Goal: Information Seeking & Learning: Find specific fact

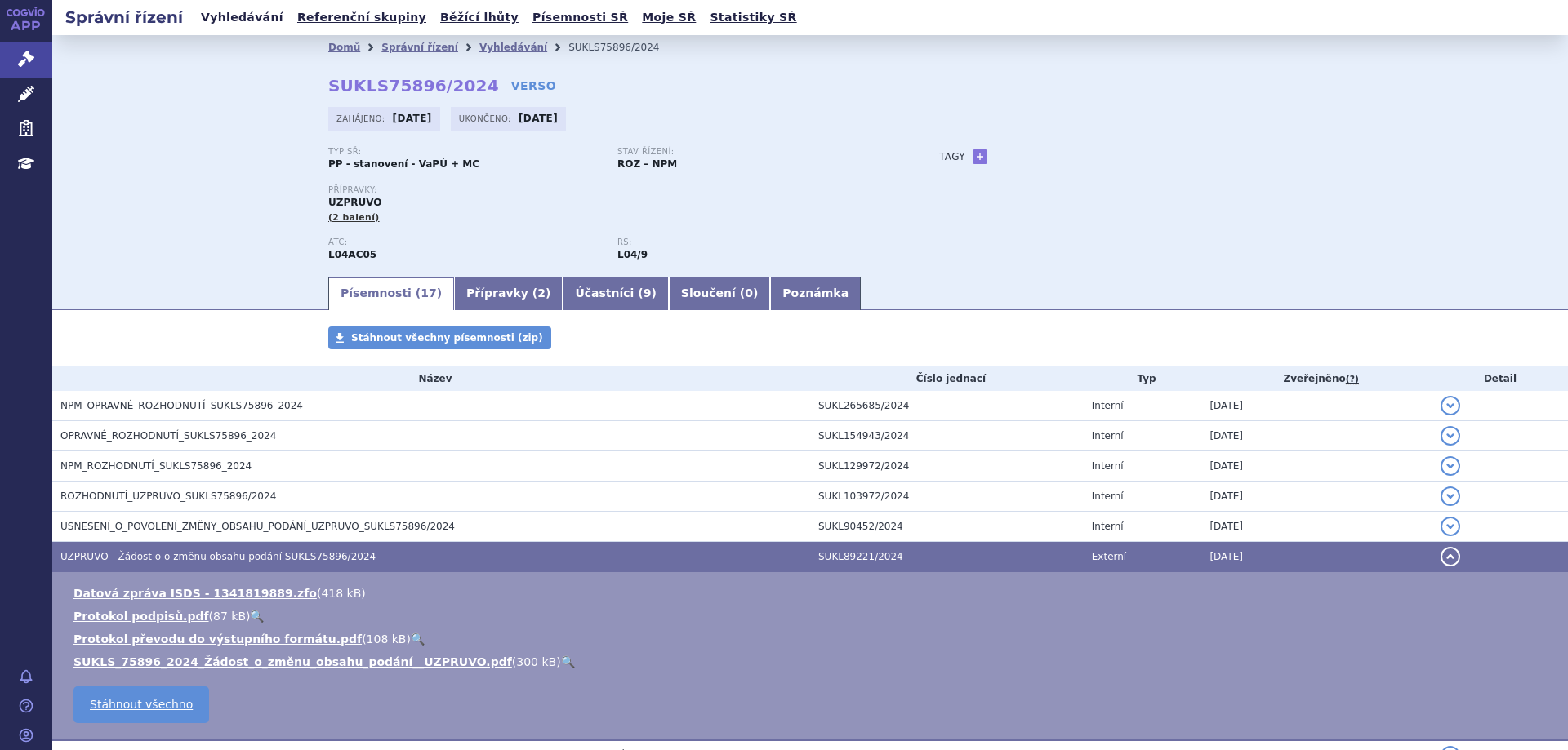
click at [237, 22] on link "Vyhledávání" at bounding box center [242, 17] width 92 height 22
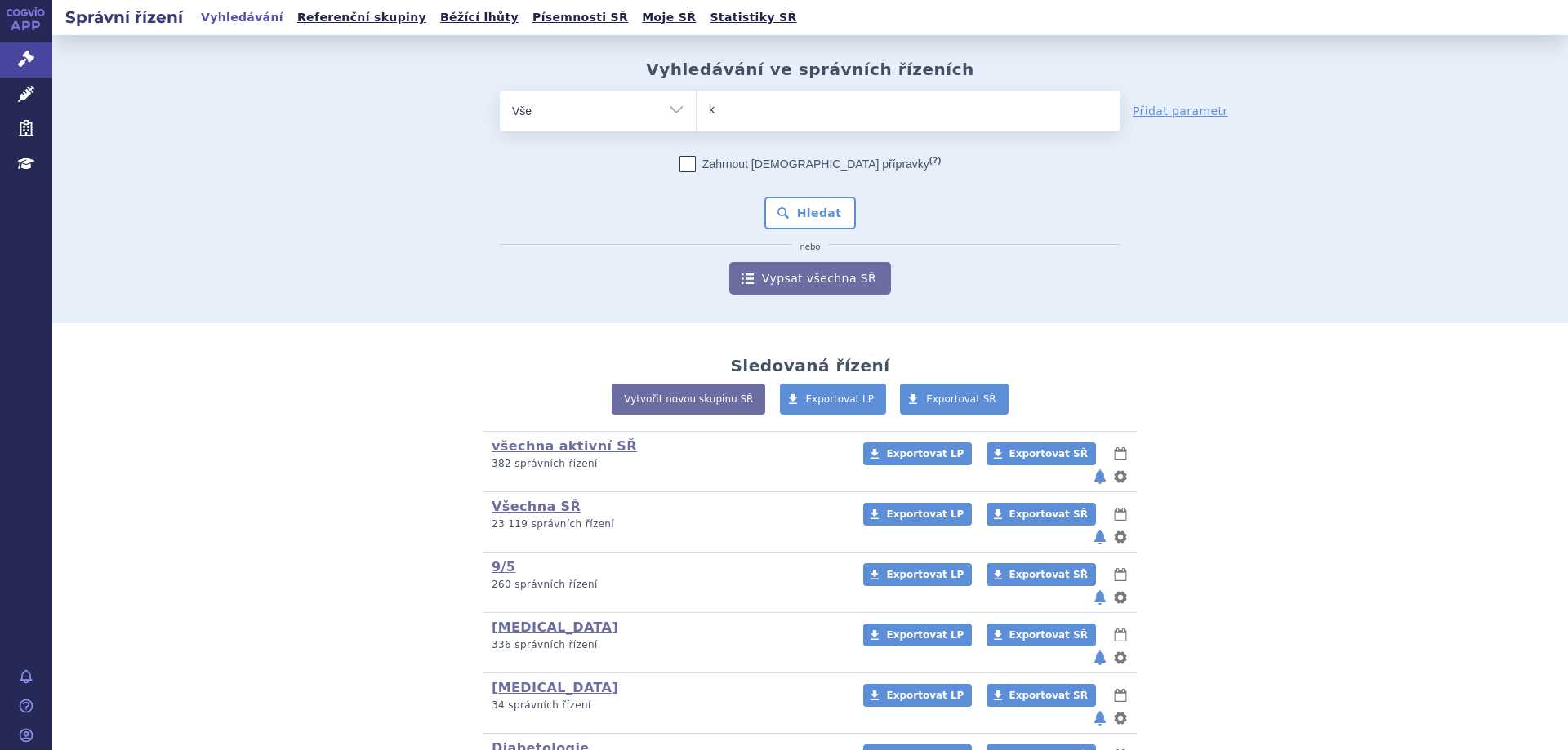
type input "ki"
click at [714, 96] on ul "ki" at bounding box center [908, 108] width 424 height 35
click at [697, 96] on select "ki" at bounding box center [696, 110] width 1 height 41
select select "ki"
type input "ki"
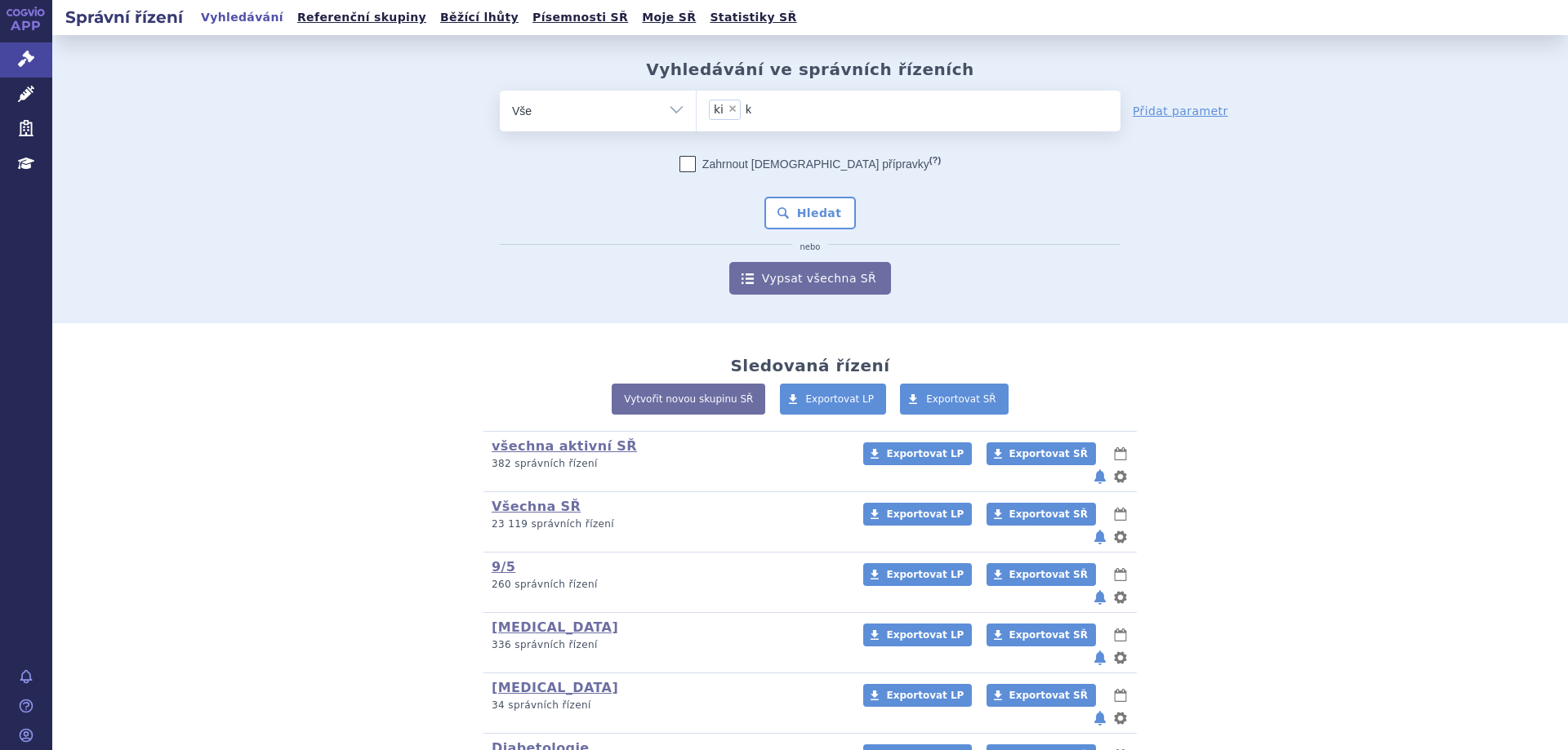
select select
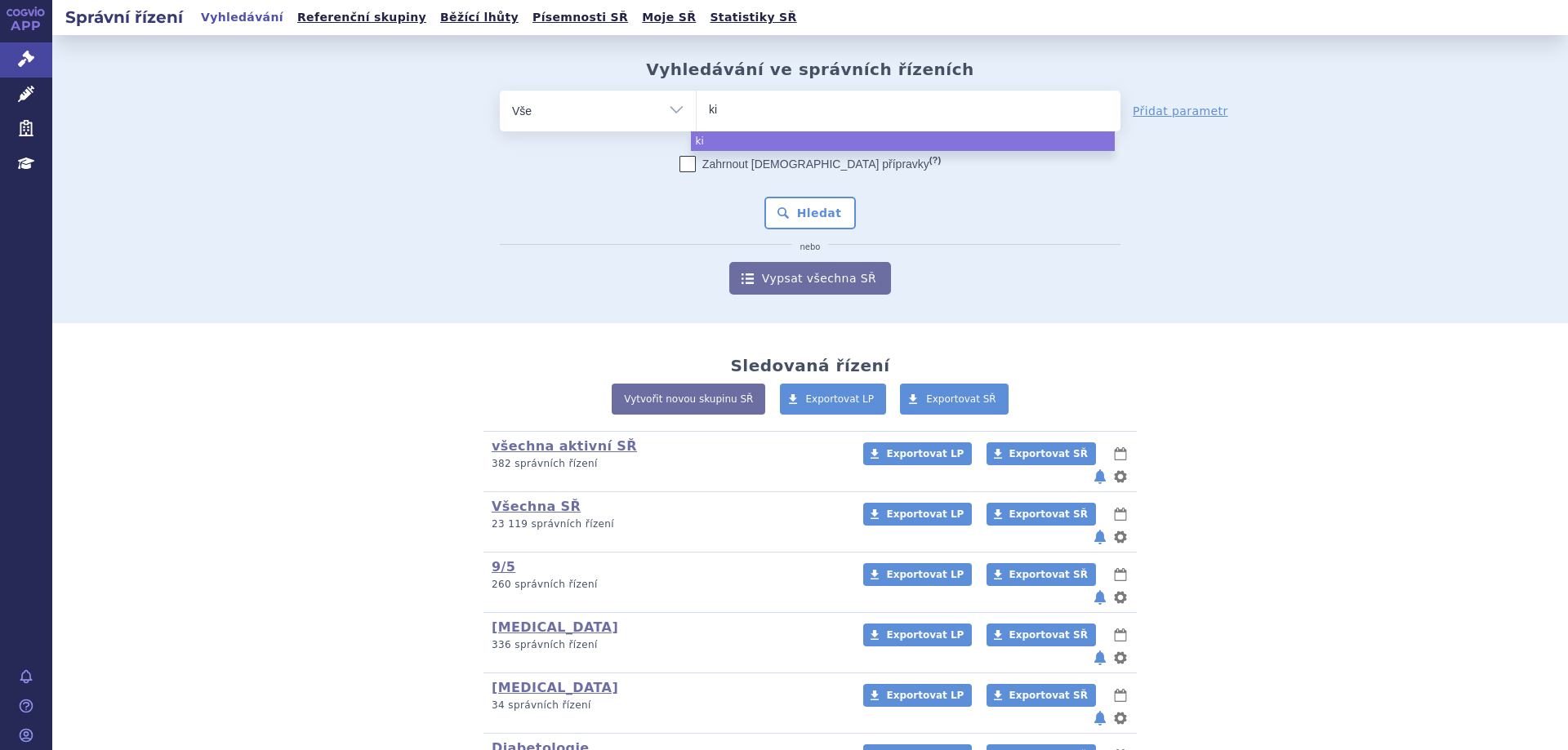
type input "k"
type input "kis"
type input "kisq"
type input "kisqal"
type input "[MEDICAL_DATA]"
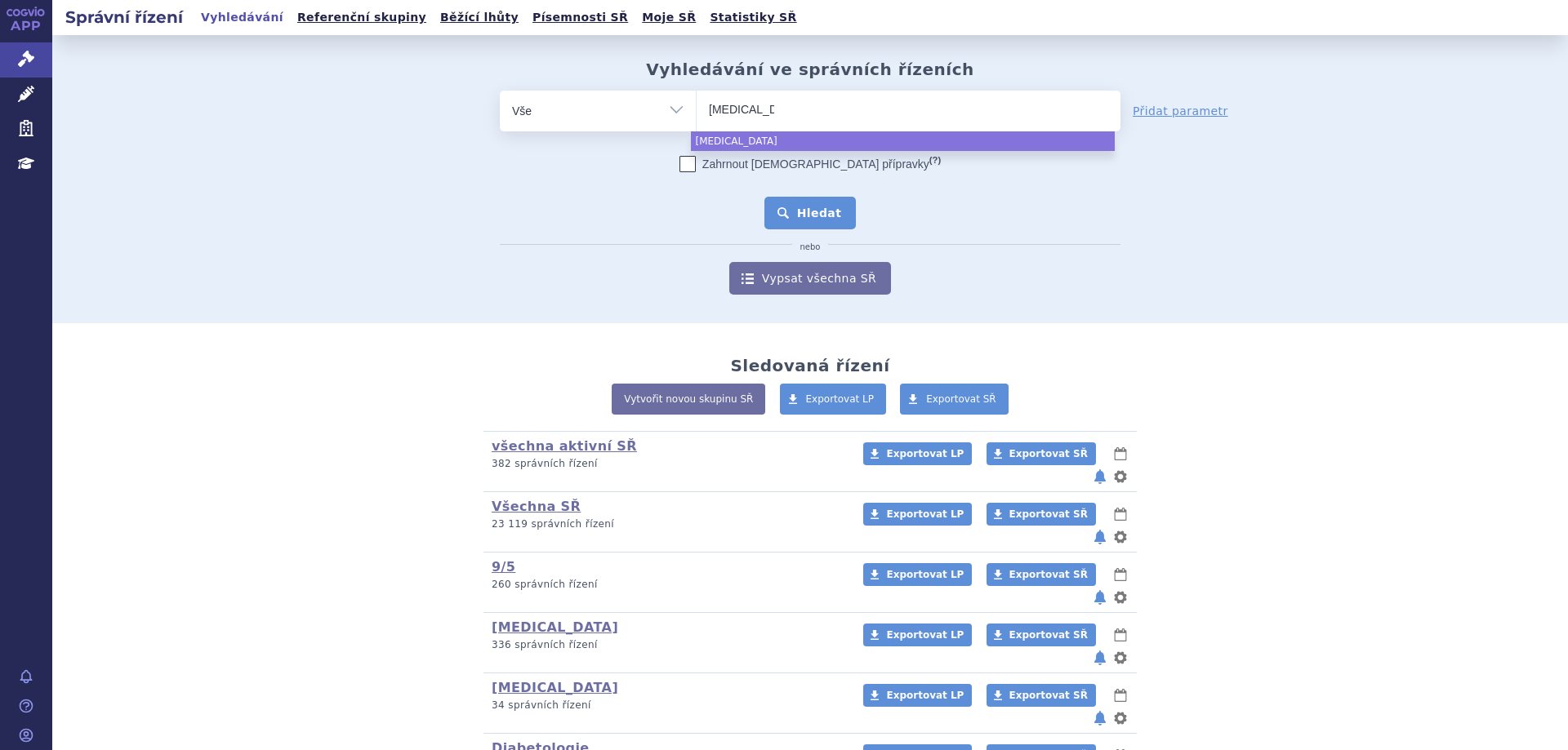
select select "[MEDICAL_DATA]"
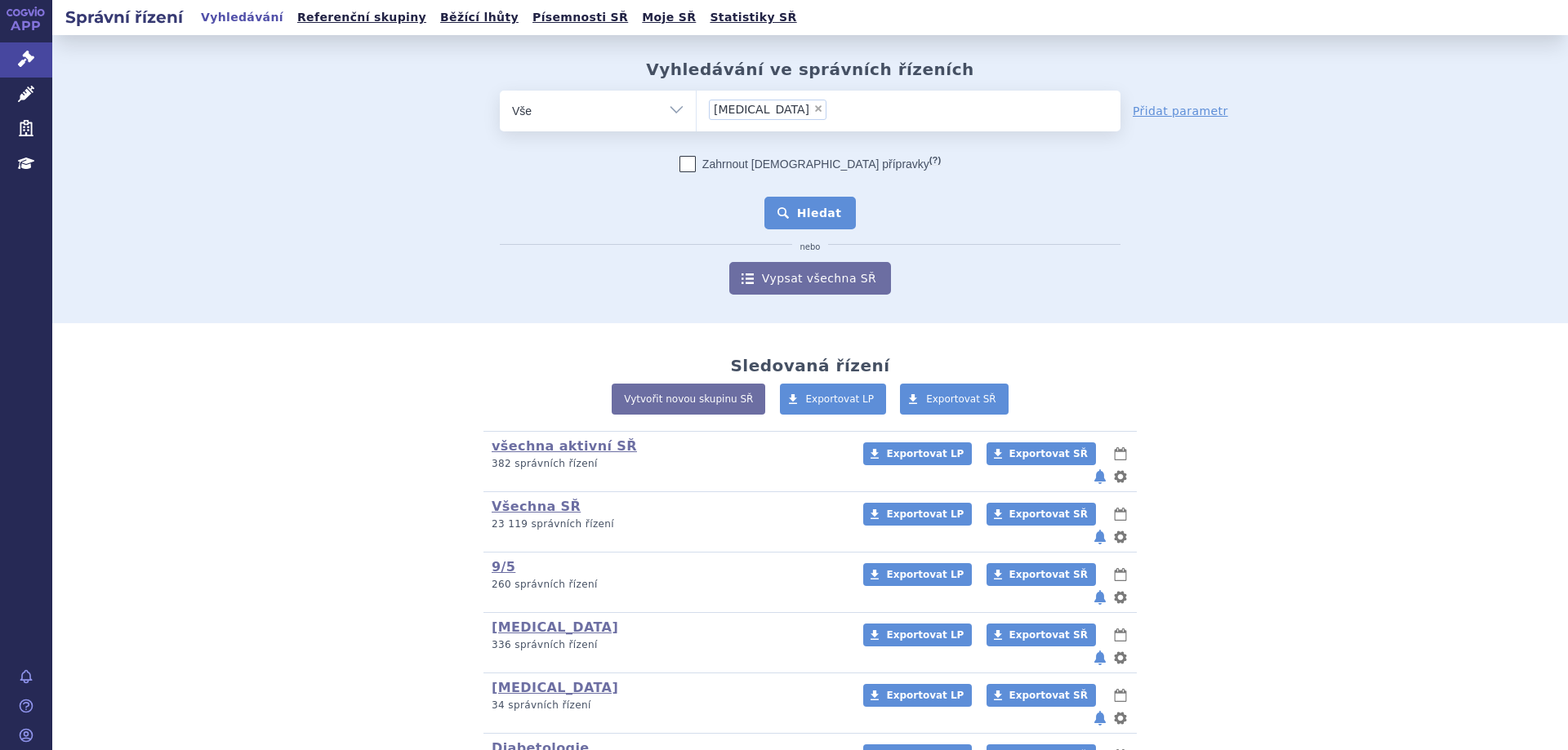
click at [814, 203] on button "Hledat" at bounding box center [811, 212] width 92 height 33
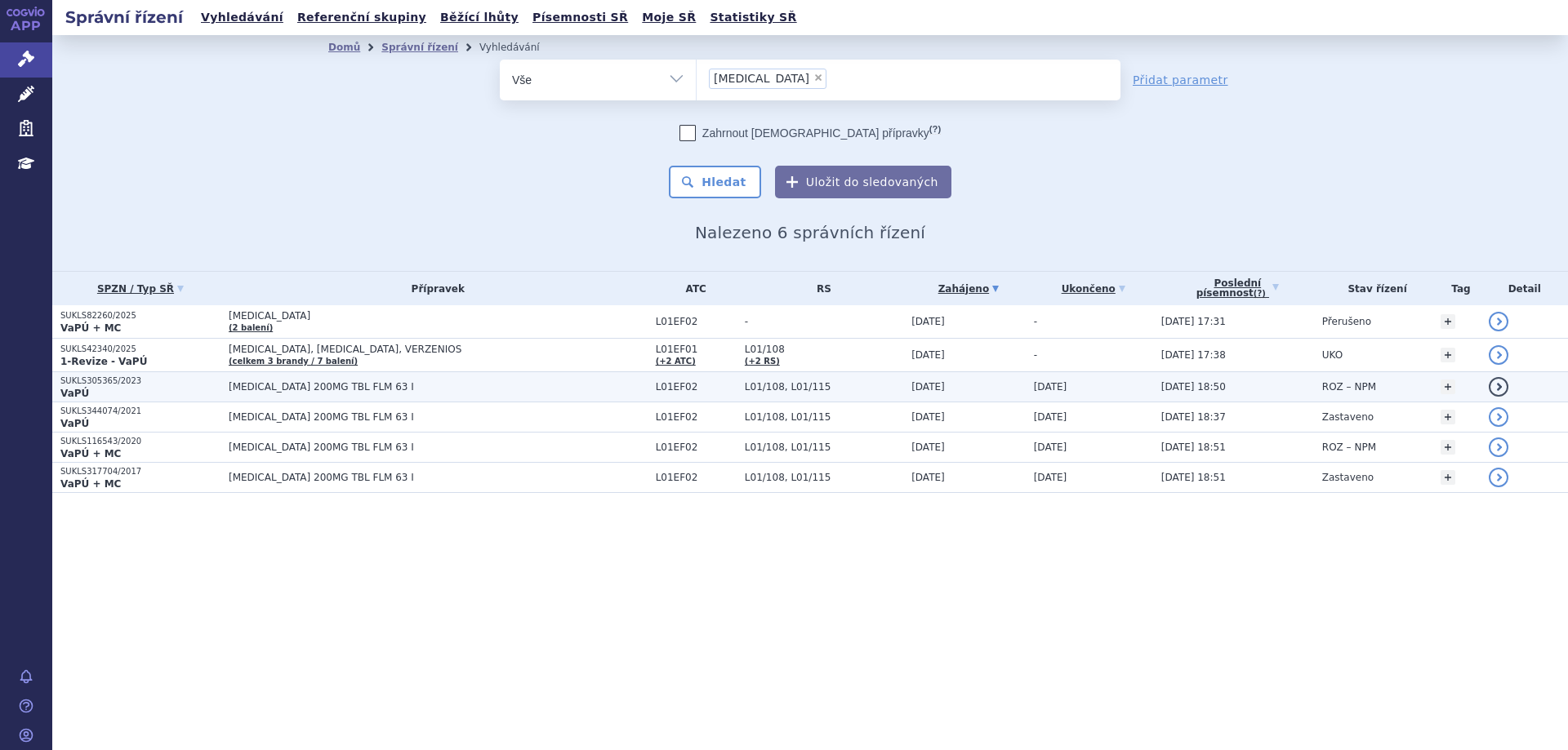
click at [76, 392] on strong "VaPÚ" at bounding box center [75, 393] width 28 height 12
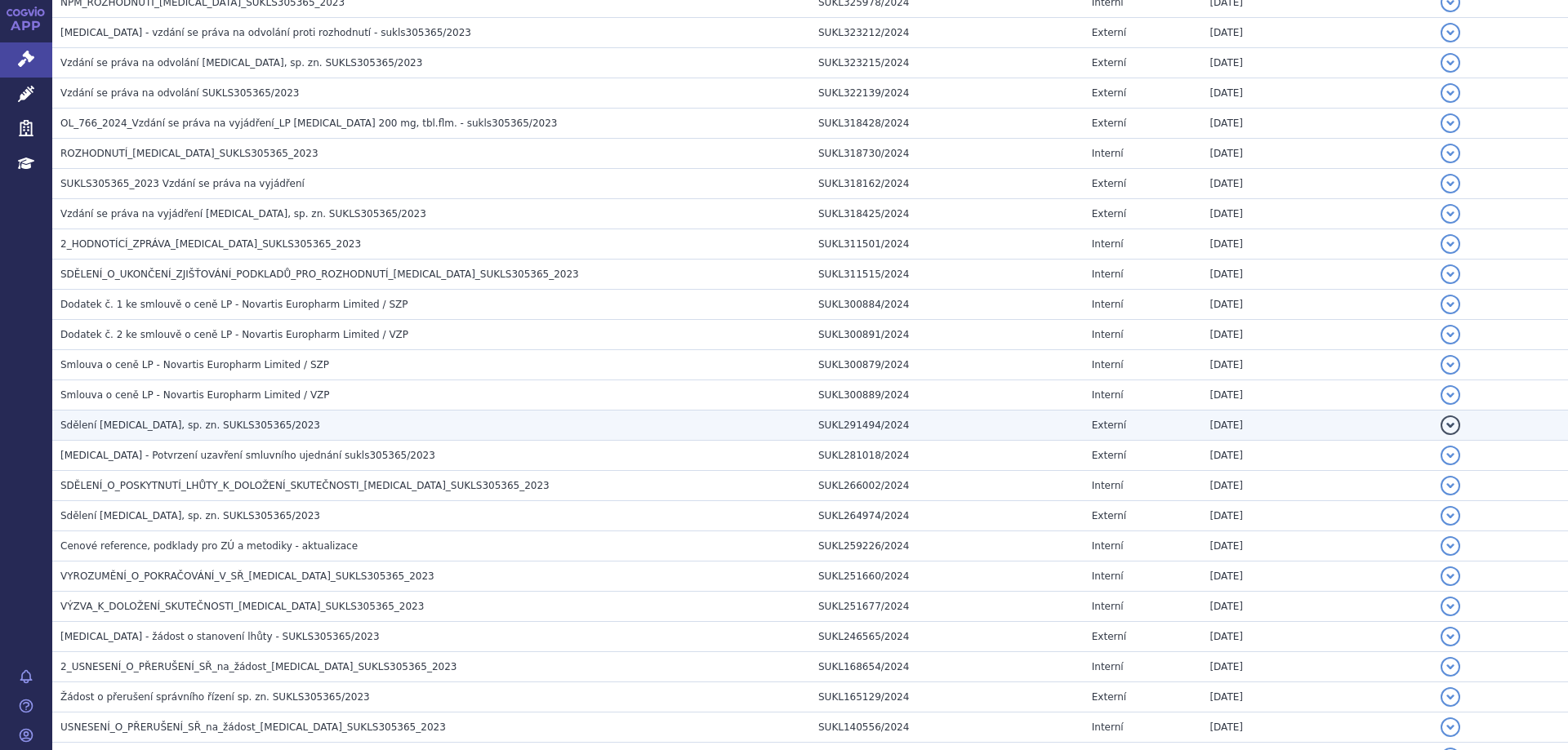
scroll to position [408, 0]
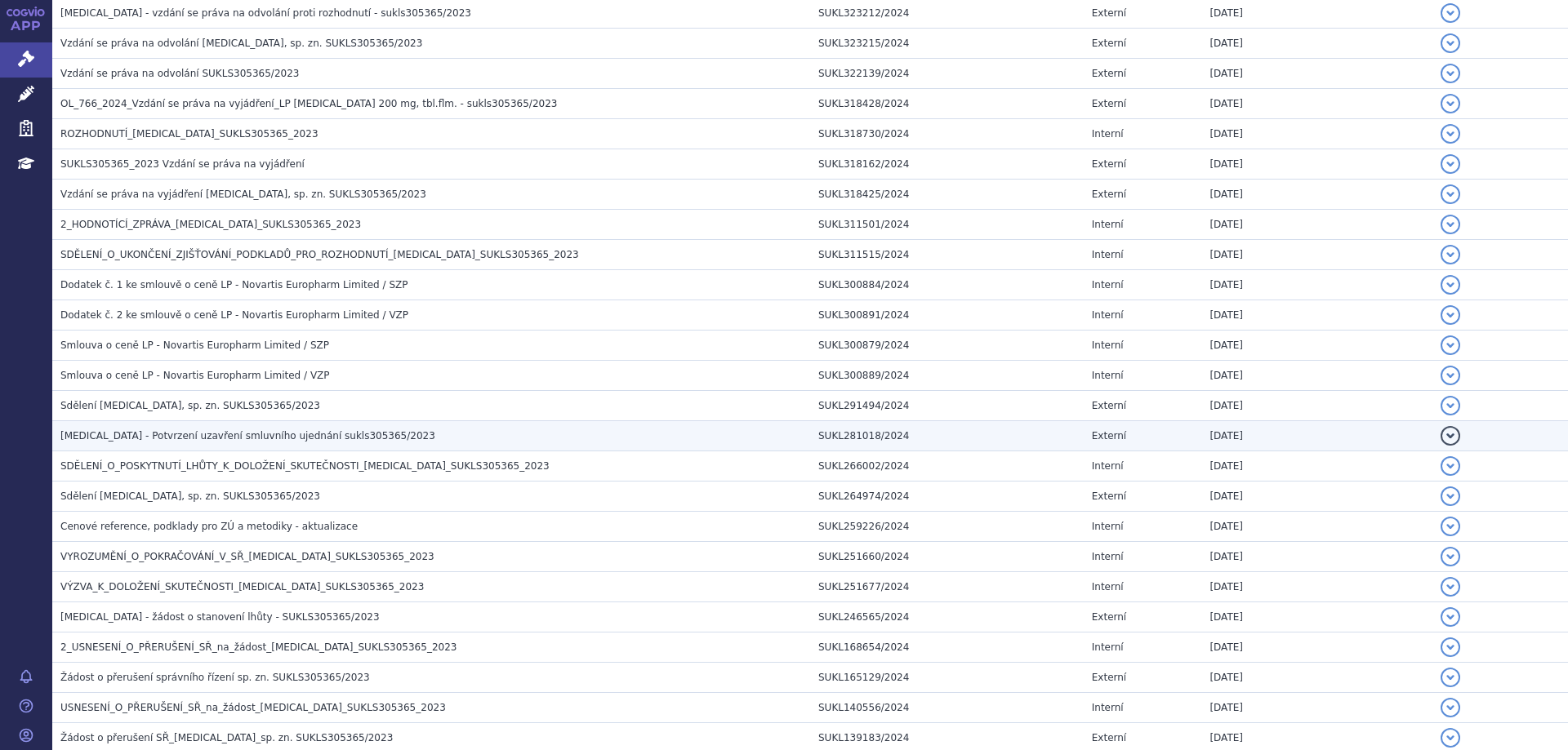
click at [205, 442] on span "KISQALI - Potvrzení uzavření smluvního ujednání sukls305365/2023" at bounding box center [248, 435] width 375 height 12
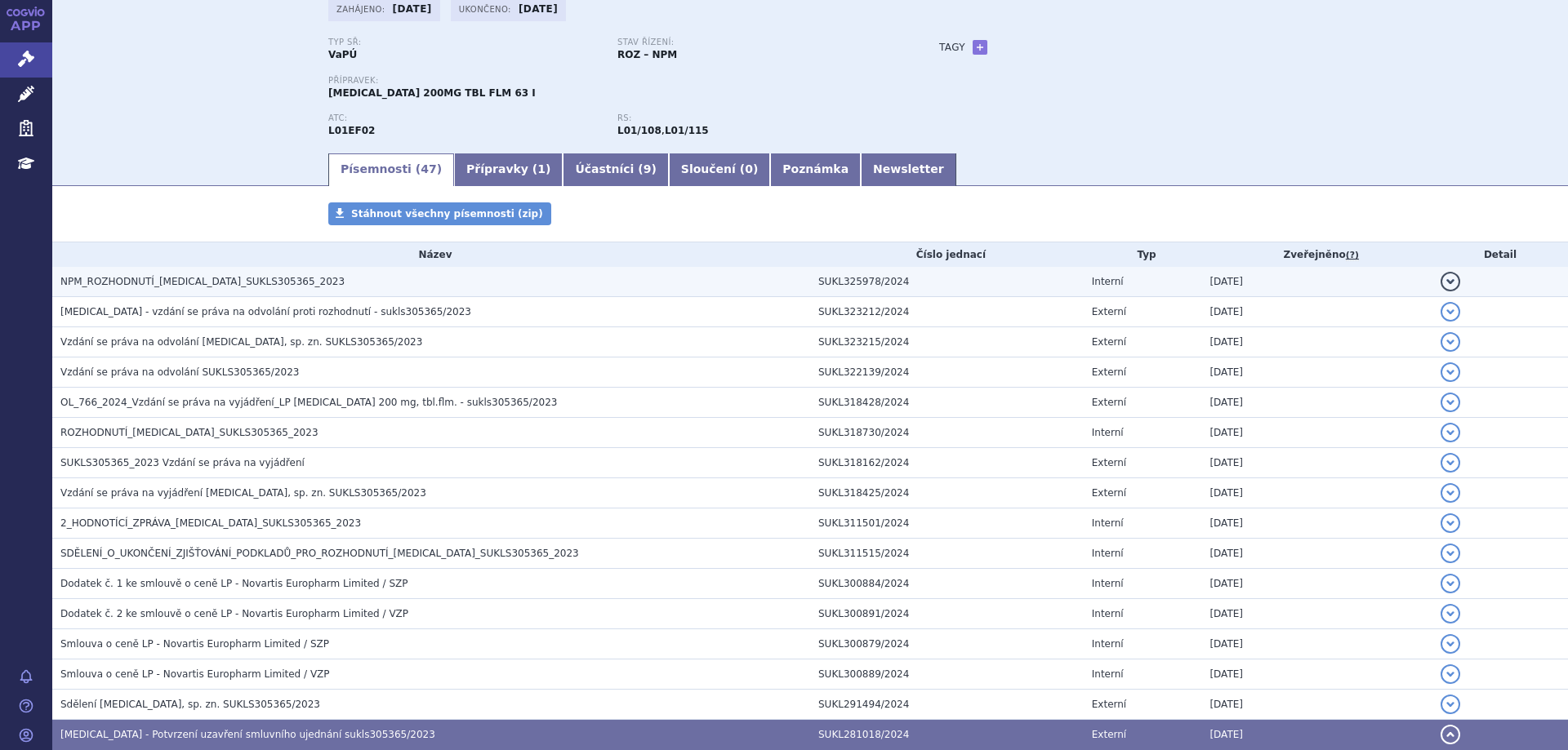
scroll to position [0, 0]
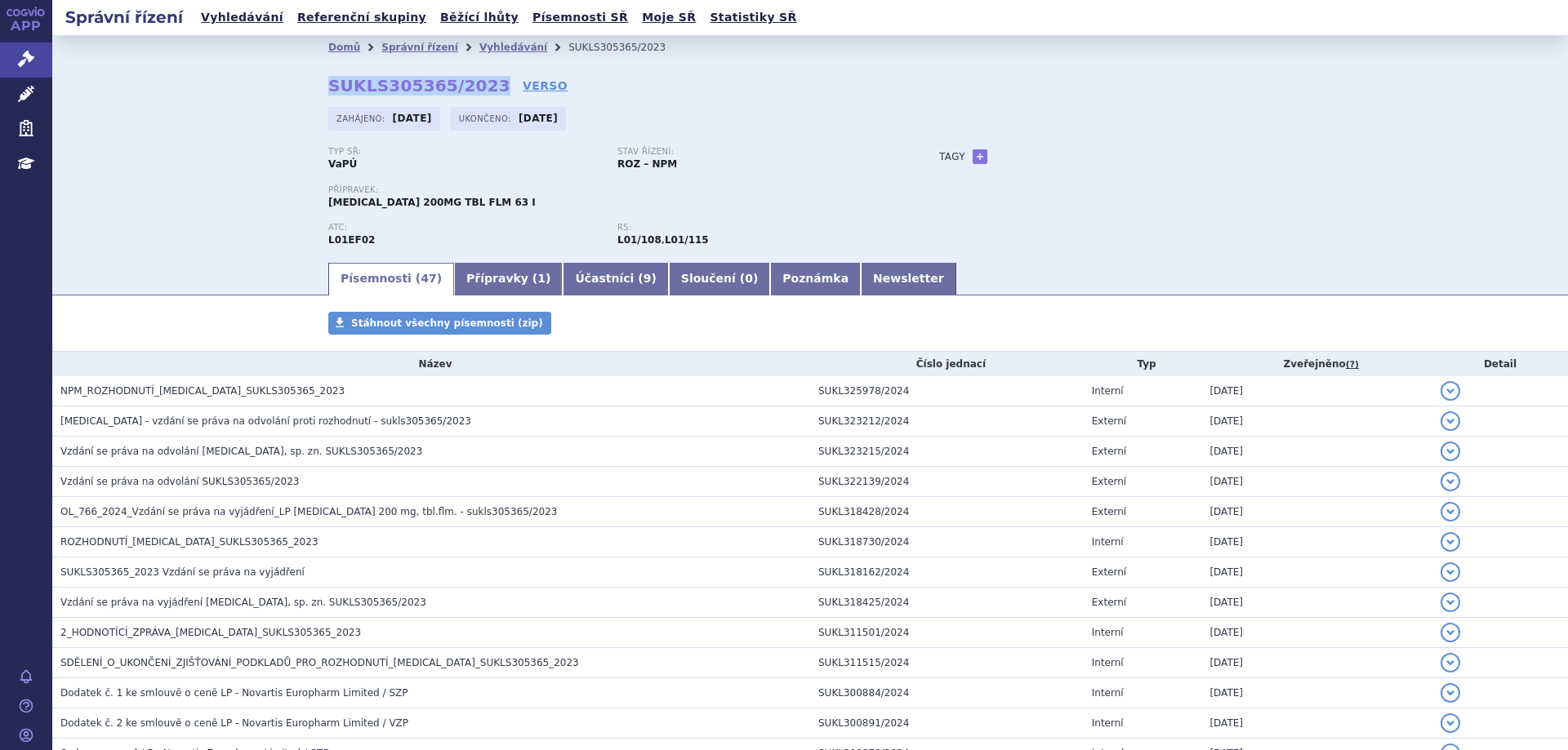
drag, startPoint x: 324, startPoint y: 85, endPoint x: 474, endPoint y: 88, distance: 150.0
click at [474, 88] on strong "SUKLS305365/2023" at bounding box center [419, 85] width 182 height 20
copy strong "SUKLS305365/2023"
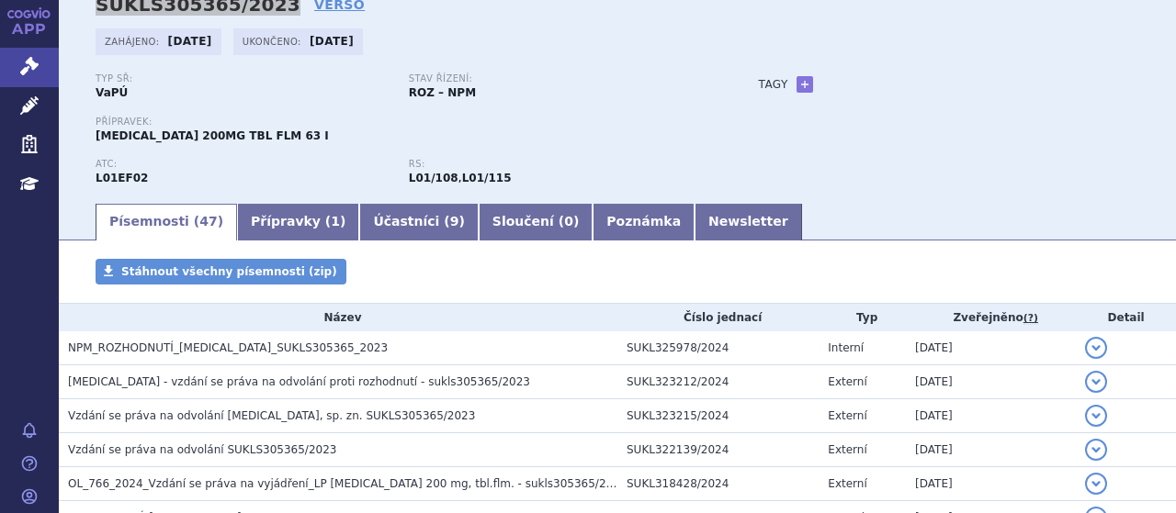
scroll to position [92, 0]
